Goal: Task Accomplishment & Management: Use online tool/utility

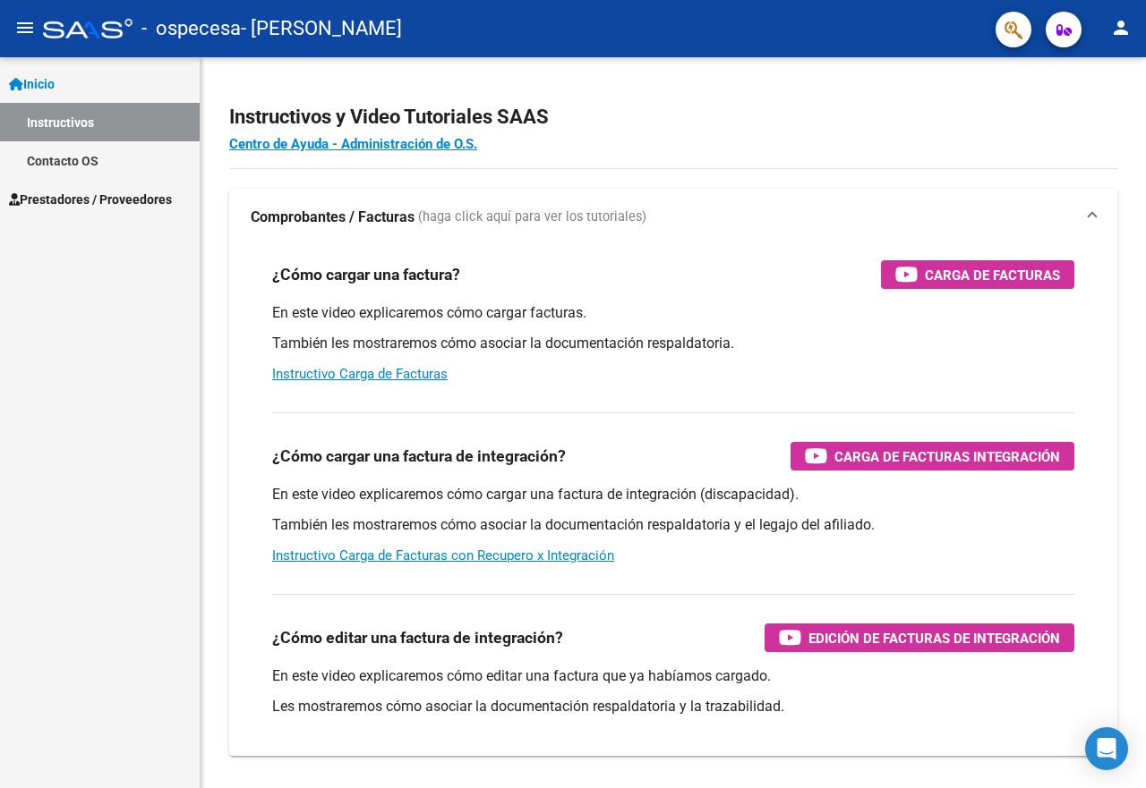
click at [134, 198] on span "Prestadores / Proveedores" at bounding box center [90, 200] width 163 height 20
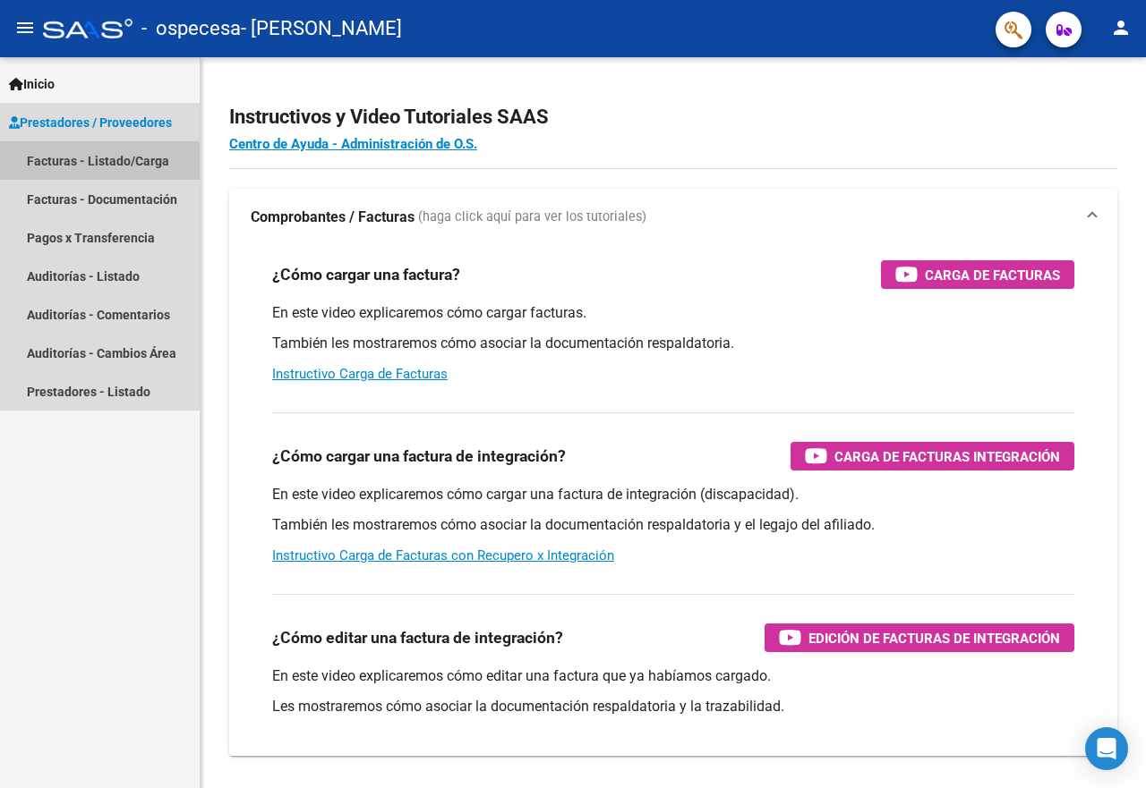
click at [132, 161] on link "Facturas - Listado/Carga" at bounding box center [100, 160] width 200 height 38
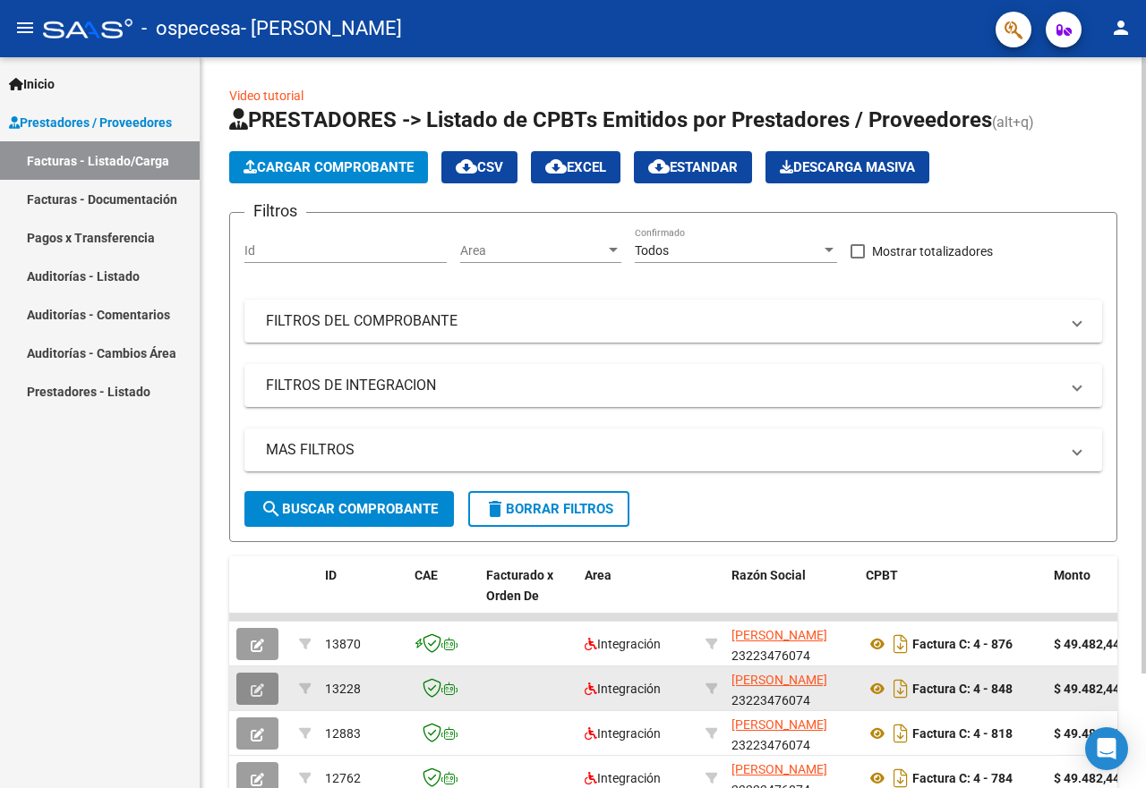
click at [244, 686] on button "button" at bounding box center [257, 689] width 42 height 32
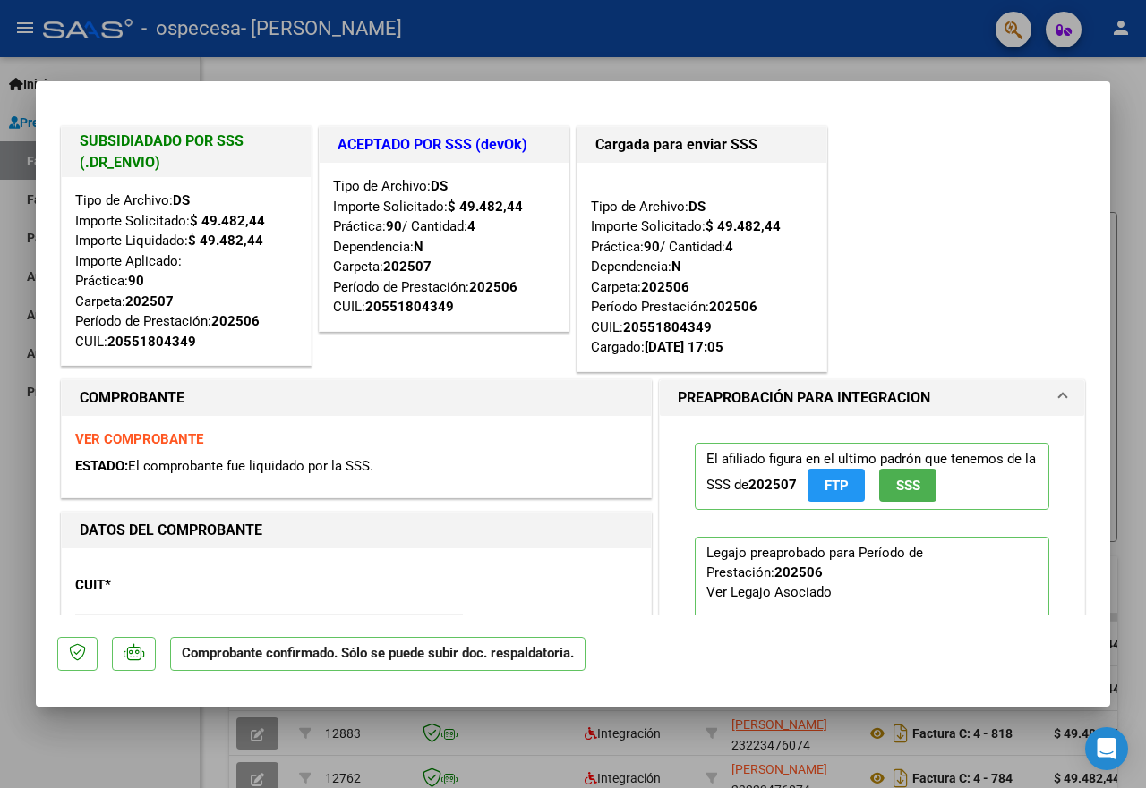
click at [535, 62] on div at bounding box center [573, 394] width 1146 height 788
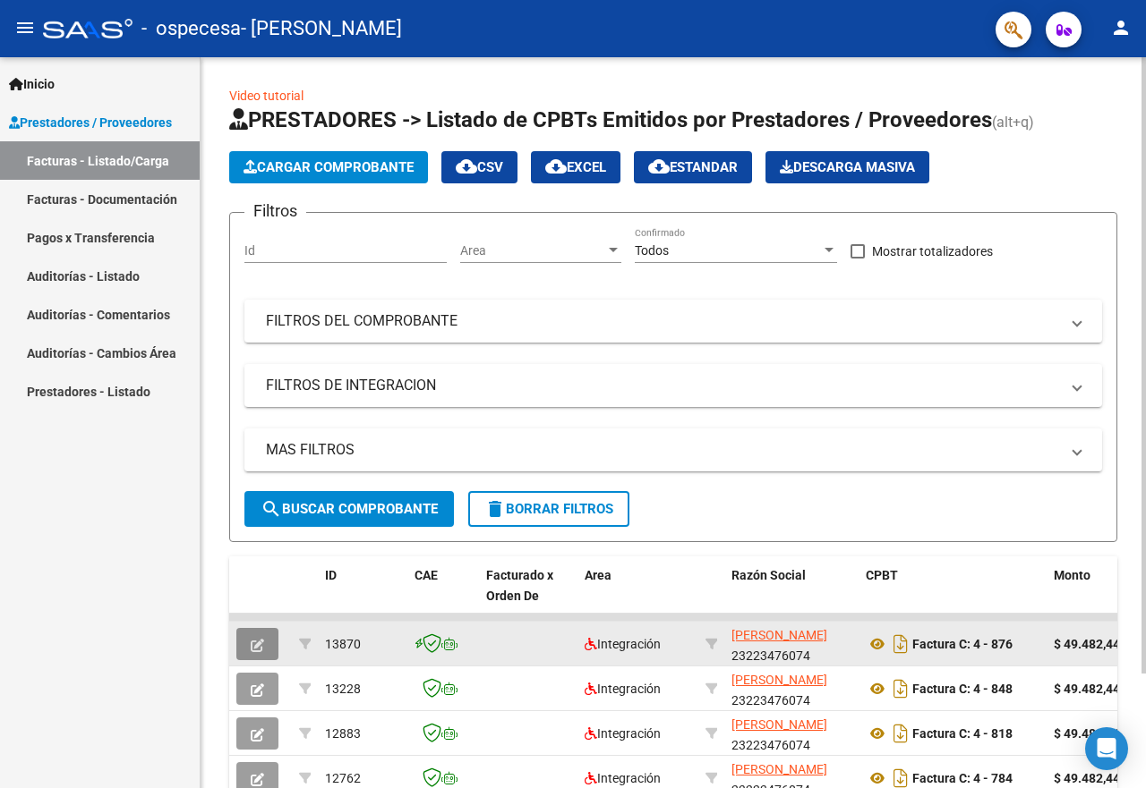
click at [265, 652] on button "button" at bounding box center [257, 644] width 42 height 32
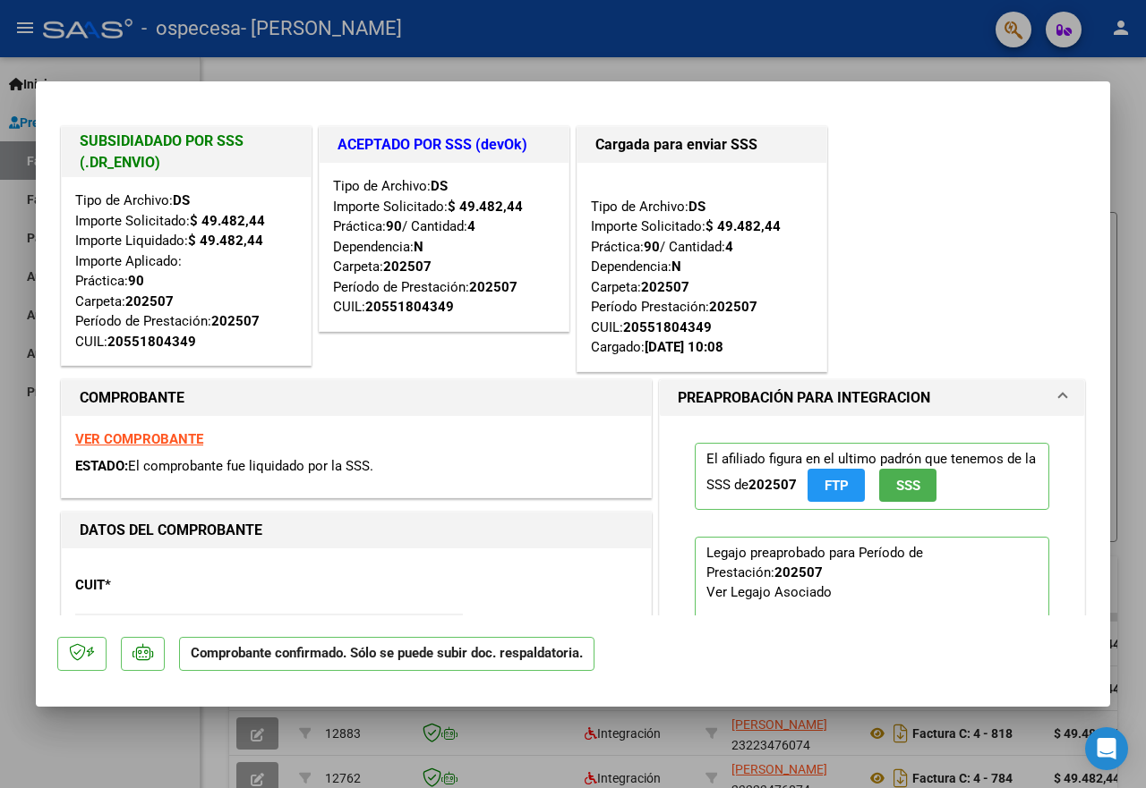
click at [106, 720] on div at bounding box center [573, 394] width 1146 height 788
